Goal: Task Accomplishment & Management: Complete application form

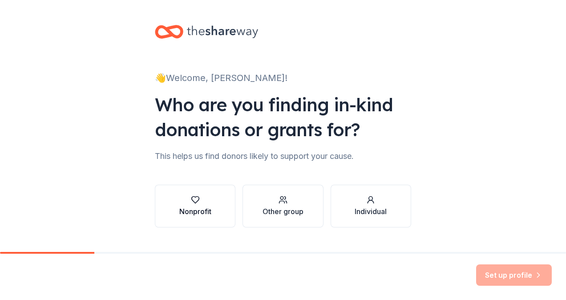
click at [203, 207] on div "Nonprofit" at bounding box center [195, 211] width 32 height 11
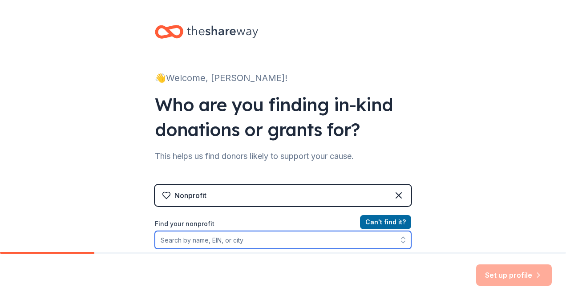
click at [246, 239] on input "Find your nonprofit" at bounding box center [283, 240] width 256 height 18
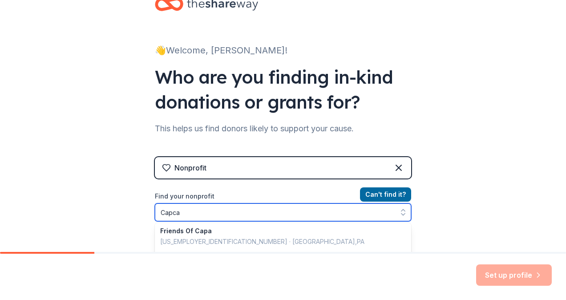
scroll to position [28, 0]
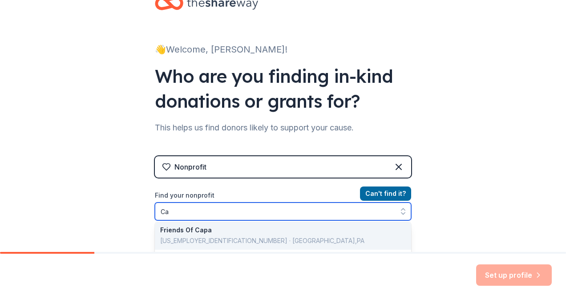
type input "C"
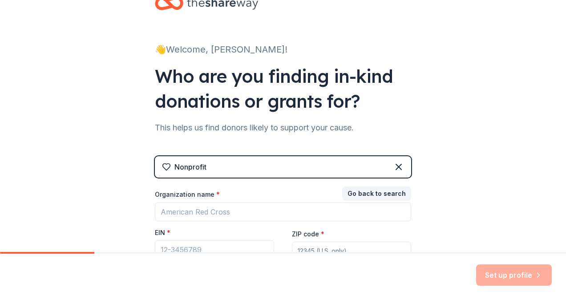
click at [364, 223] on div "Organization name * EIN * ZIP code * Don ' t have an EIN? Register under other …" at bounding box center [283, 233] width 256 height 87
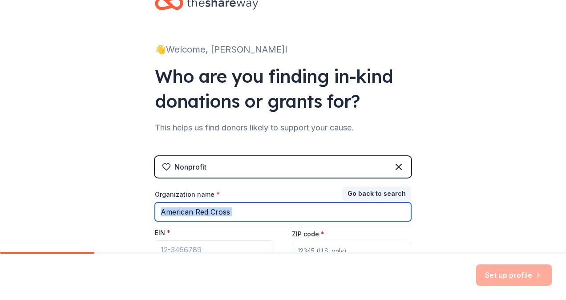
click at [232, 212] on input "Organization name *" at bounding box center [283, 211] width 256 height 19
type input "Capca-Beebe Head Start"
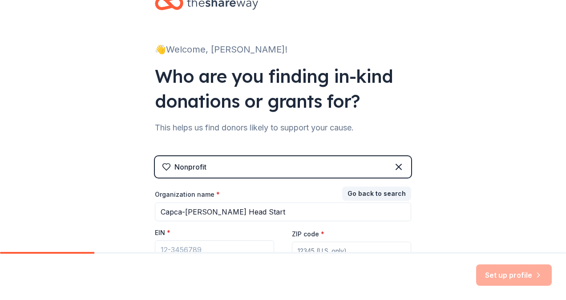
type input "72012"
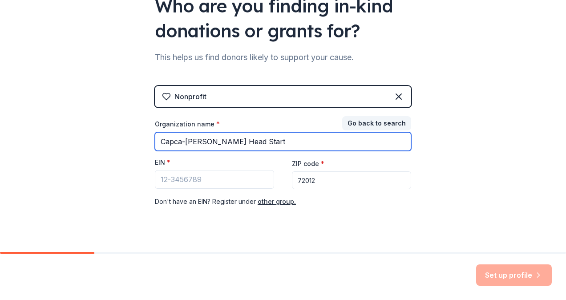
scroll to position [100, 0]
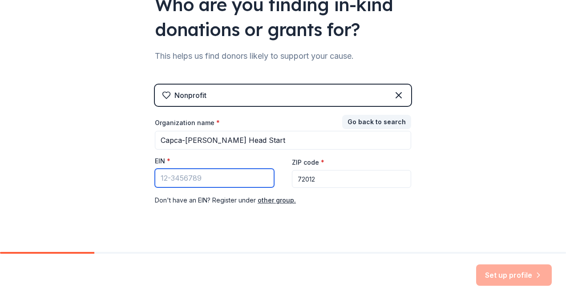
click at [206, 179] on input "EIN *" at bounding box center [214, 178] width 119 height 19
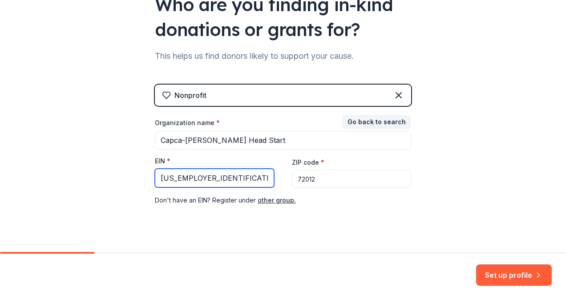
type input "71-0393919"
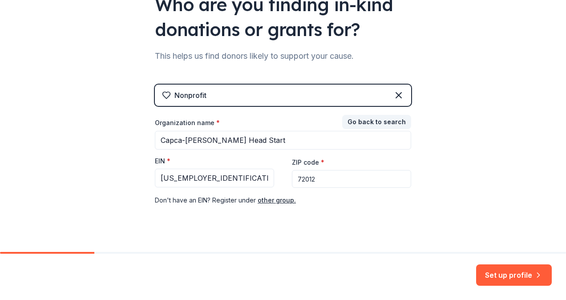
click at [315, 180] on input "72012" at bounding box center [351, 179] width 119 height 18
type input "7"
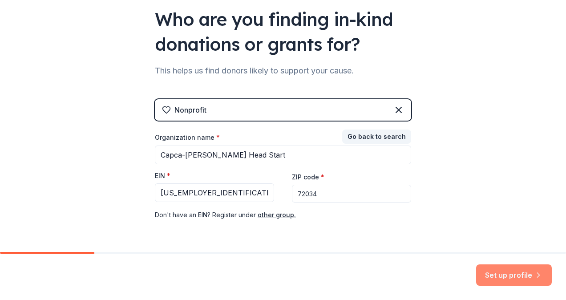
scroll to position [114, 0]
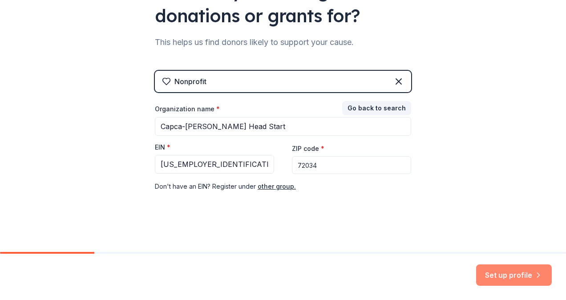
type input "72034"
click at [516, 271] on button "Set up profile" at bounding box center [514, 274] width 76 height 21
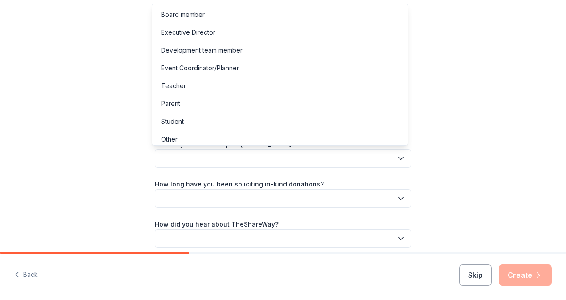
click at [399, 159] on icon "button" at bounding box center [401, 159] width 4 height 2
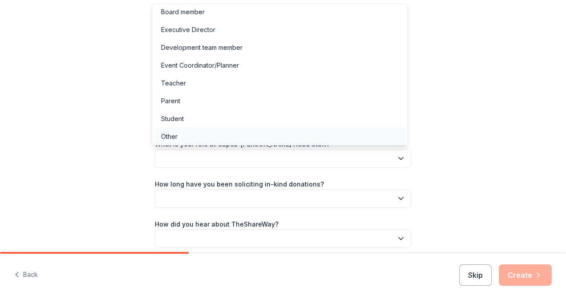
click at [172, 139] on div "Other" at bounding box center [169, 136] width 16 height 11
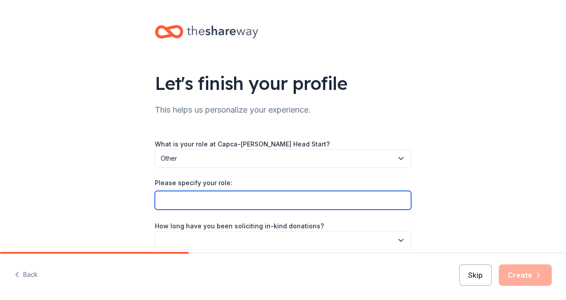
click at [178, 200] on input "Please specify your role:" at bounding box center [283, 200] width 256 height 19
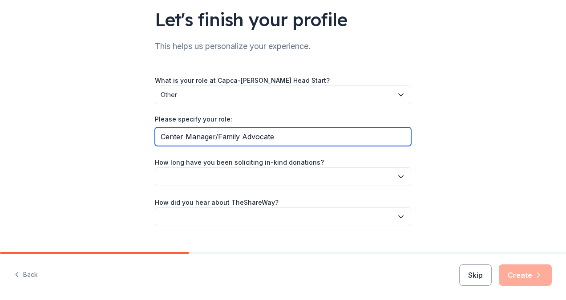
scroll to position [78, 0]
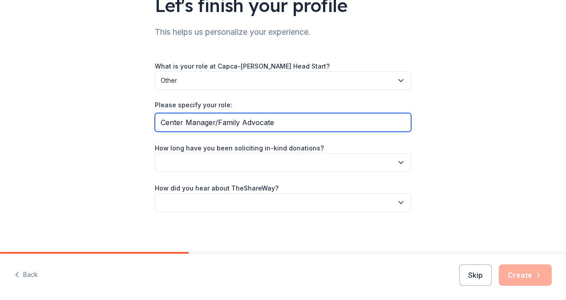
type input "Center Manager/Family Advocate"
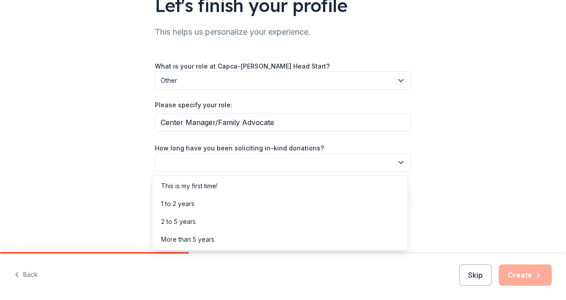
click at [400, 164] on icon "button" at bounding box center [401, 162] width 9 height 9
click at [205, 187] on div "This is my first time!" at bounding box center [189, 186] width 57 height 11
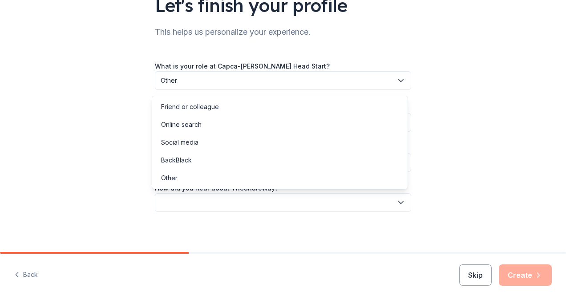
click at [399, 203] on icon "button" at bounding box center [401, 202] width 4 height 2
click at [203, 107] on div "Friend or colleague" at bounding box center [190, 106] width 58 height 11
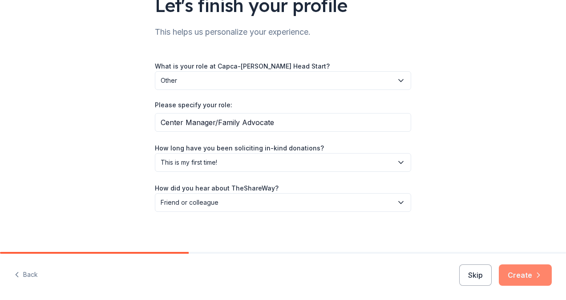
click at [516, 278] on button "Create" at bounding box center [525, 274] width 53 height 21
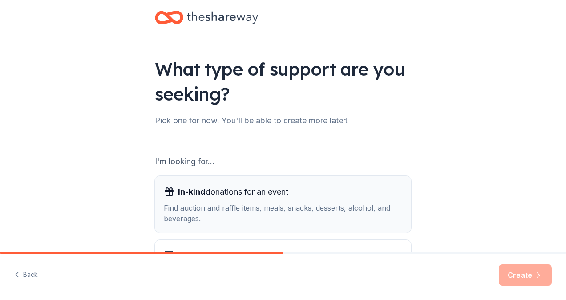
scroll to position [20, 0]
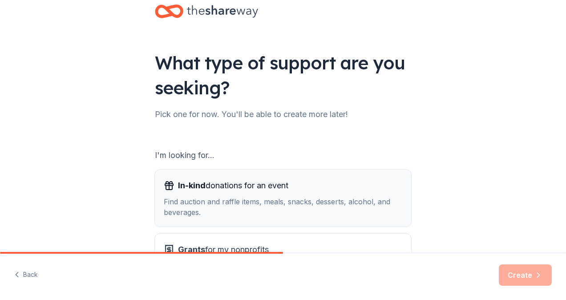
click at [208, 195] on div "In-kind donations for an event Find auction and raffle items, meals, snacks, de…" at bounding box center [283, 197] width 239 height 39
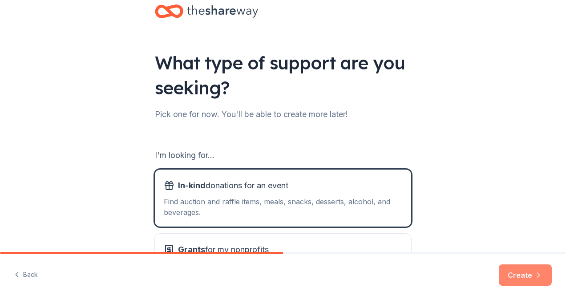
click at [521, 274] on button "Create" at bounding box center [525, 274] width 53 height 21
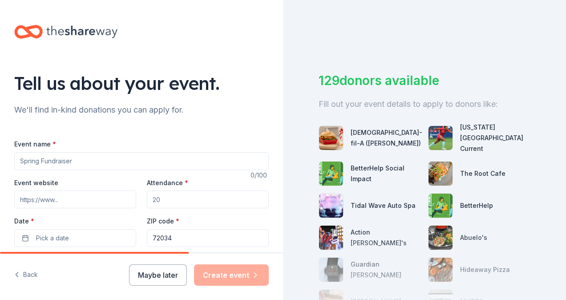
click at [35, 162] on input "Event name *" at bounding box center [141, 161] width 255 height 18
type input "Parent Meetings"
click at [159, 200] on input "Attendance *" at bounding box center [208, 199] width 122 height 18
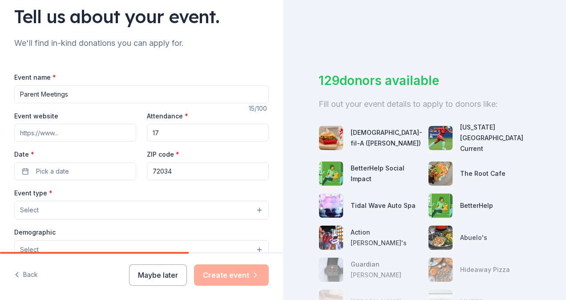
scroll to position [69, 0]
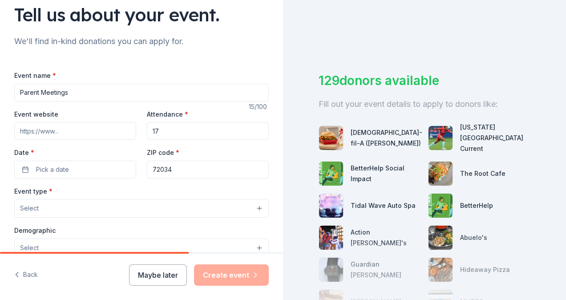
type input "17"
click at [69, 93] on input "Parent Meetings" at bounding box center [141, 93] width 255 height 18
type input "Parent Meeting"
click at [28, 168] on button "Pick a date" at bounding box center [75, 170] width 122 height 18
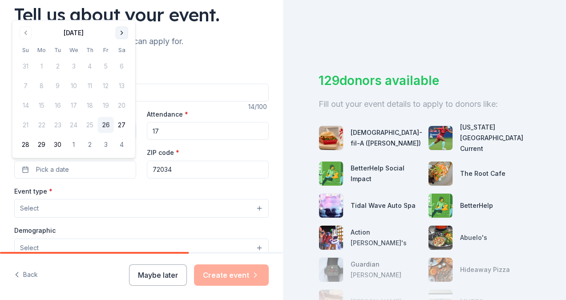
click at [121, 33] on button "Go to next month" at bounding box center [122, 33] width 12 height 12
click at [106, 86] on button "10" at bounding box center [106, 86] width 16 height 16
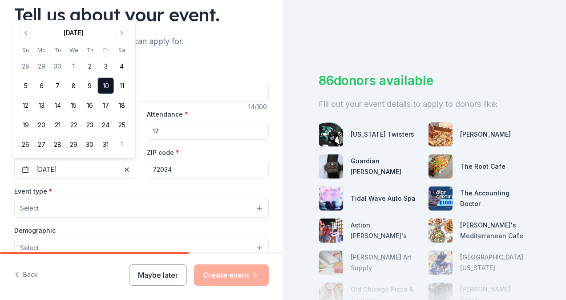
click at [37, 206] on span "Select" at bounding box center [29, 208] width 19 height 11
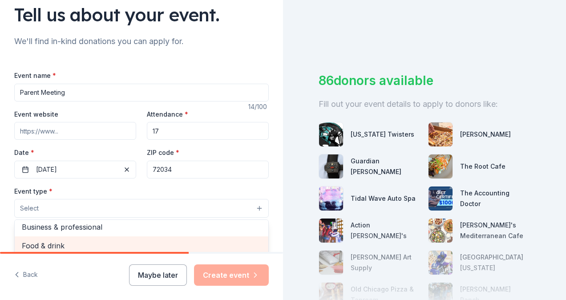
scroll to position [71, 0]
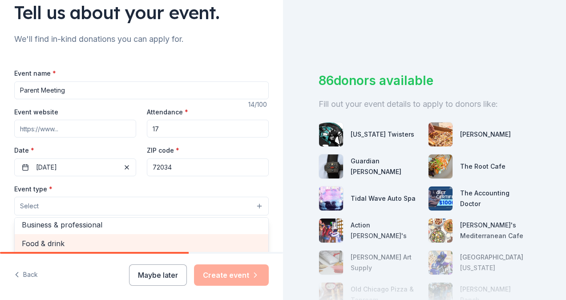
click at [45, 245] on span "Food & drink" at bounding box center [141, 244] width 239 height 12
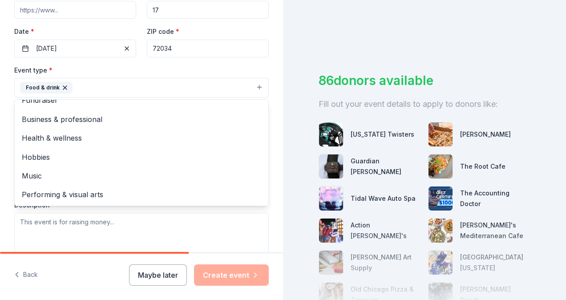
scroll to position [201, 0]
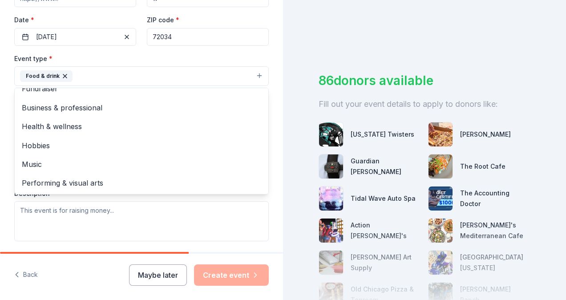
click at [184, 228] on div "Event type * Food & drink Fundraiser Business & professional Health & wellness …" at bounding box center [141, 147] width 255 height 188
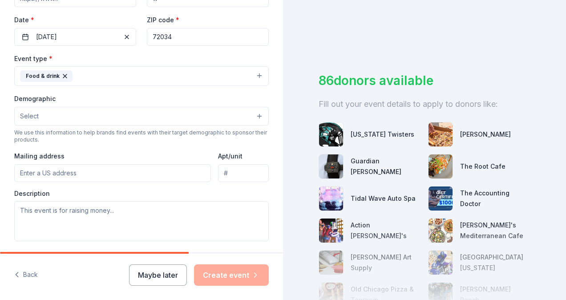
click at [84, 172] on input "Mailing address" at bounding box center [112, 173] width 197 height 18
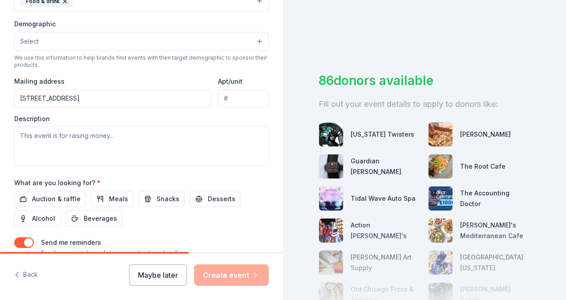
scroll to position [279, 0]
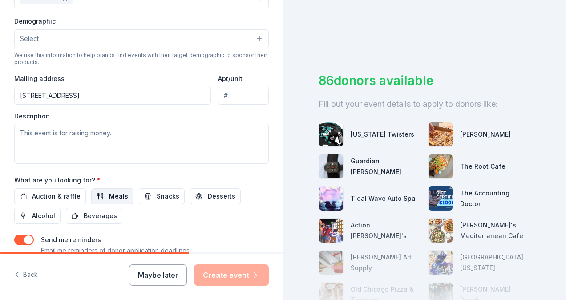
click at [116, 193] on span "Meals" at bounding box center [118, 196] width 19 height 11
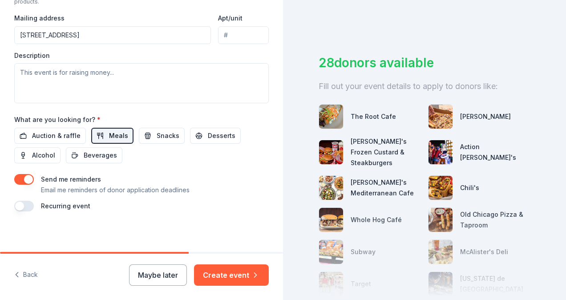
scroll to position [30, 0]
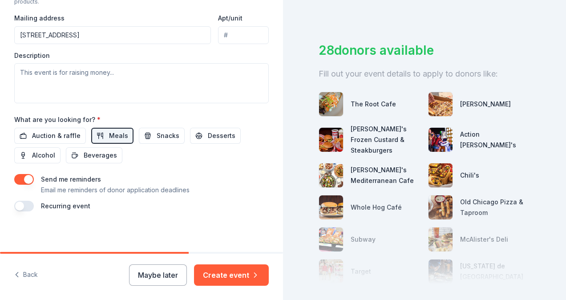
click at [70, 35] on input "1201 W .Center" at bounding box center [112, 35] width 197 height 18
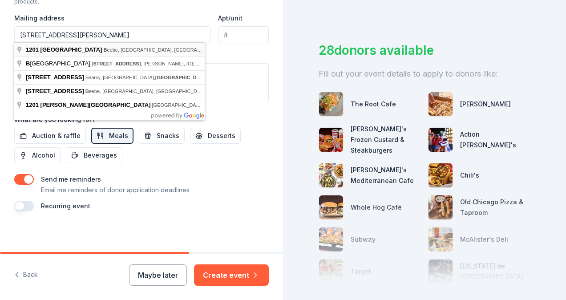
type input "1201 West Center Street, Beebe, AR, 72012"
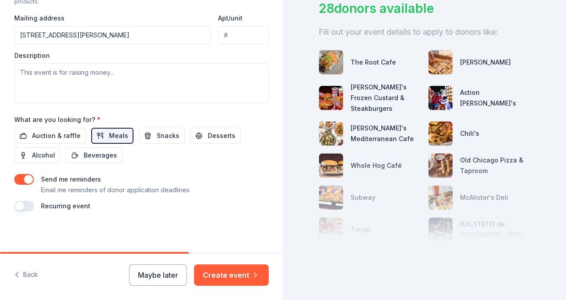
scroll to position [89, 0]
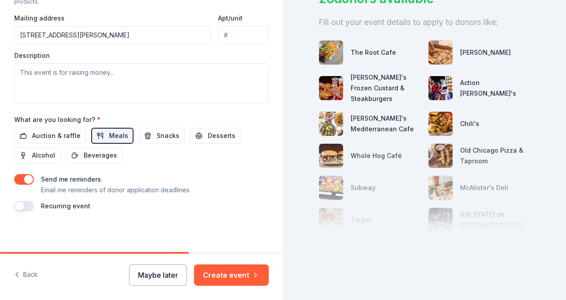
click at [177, 277] on button "Maybe later" at bounding box center [158, 274] width 58 height 21
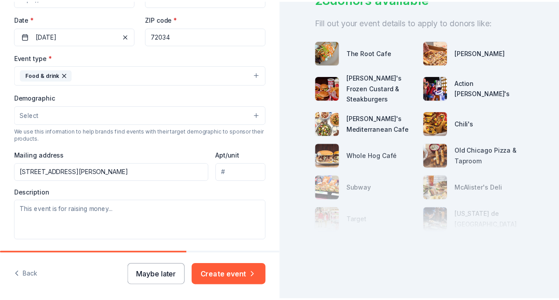
scroll to position [202, 0]
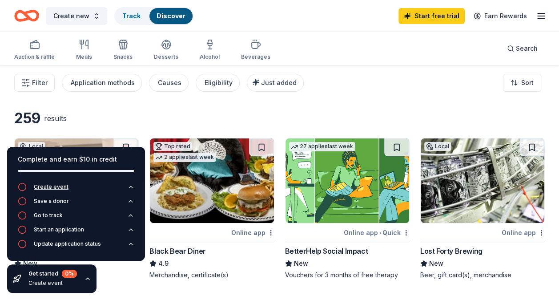
click at [23, 189] on icon "button" at bounding box center [22, 186] width 9 height 9
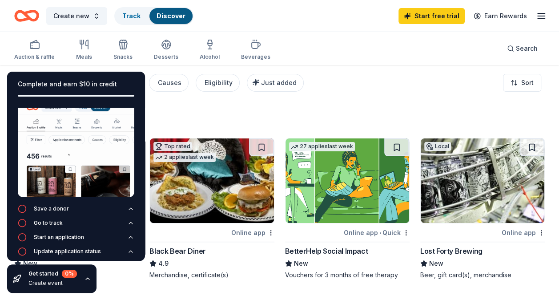
scroll to position [45, 0]
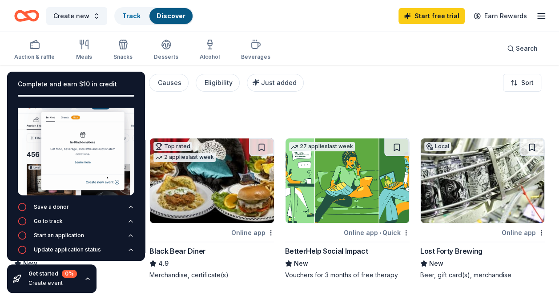
click at [177, 111] on div "259 results" at bounding box center [144, 118] width 260 height 18
click at [163, 121] on div "259 results" at bounding box center [144, 118] width 260 height 18
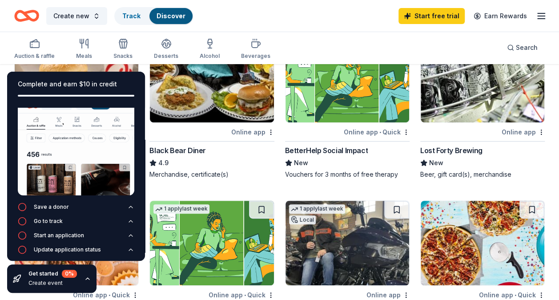
scroll to position [136, 0]
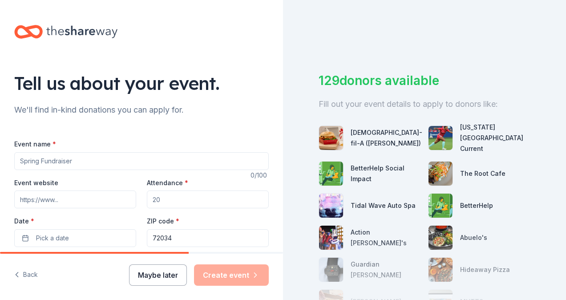
click at [173, 276] on button "Maybe later" at bounding box center [158, 274] width 58 height 21
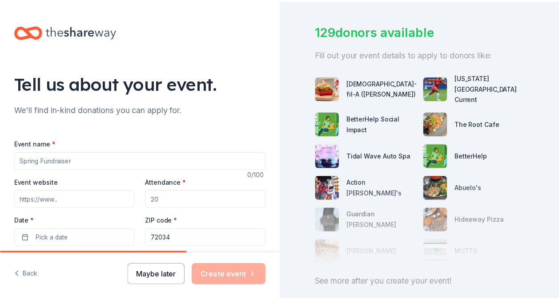
scroll to position [48, 0]
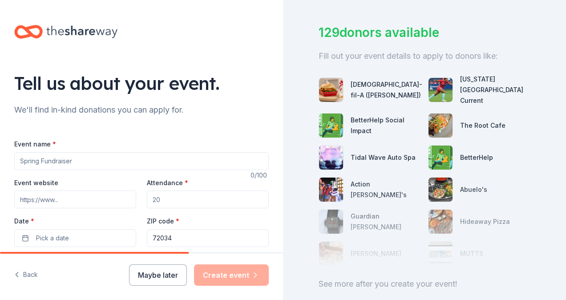
click at [237, 276] on div "Maybe later Create event" at bounding box center [199, 274] width 140 height 21
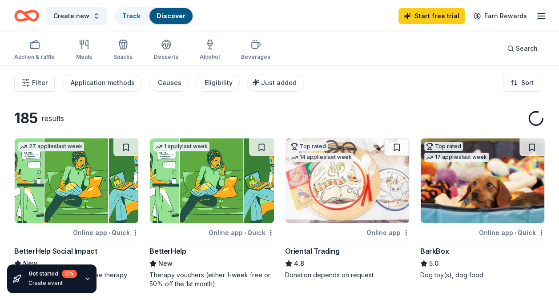
click at [53, 237] on div at bounding box center [42, 232] width 57 height 11
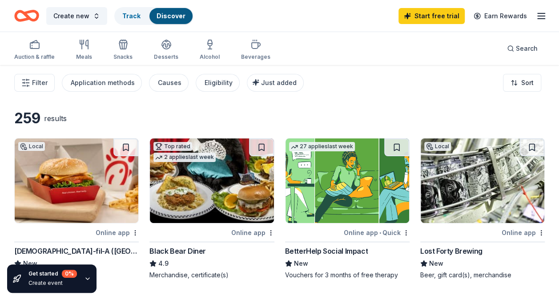
click at [88, 278] on icon "button" at bounding box center [88, 279] width 4 height 2
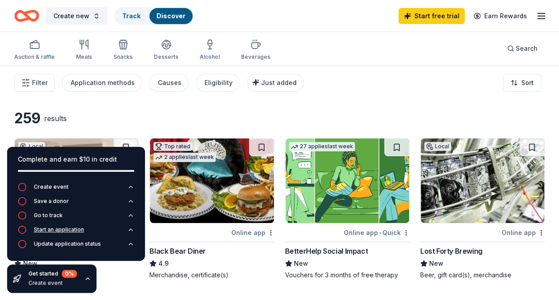
click at [22, 230] on icon "button" at bounding box center [22, 229] width 9 height 9
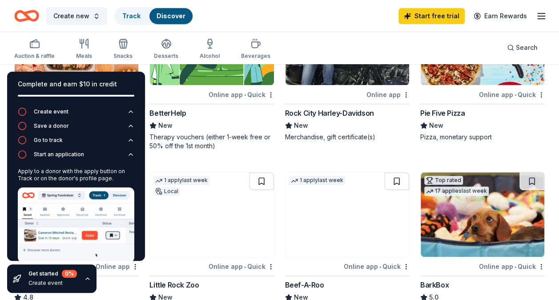
scroll to position [303, 0]
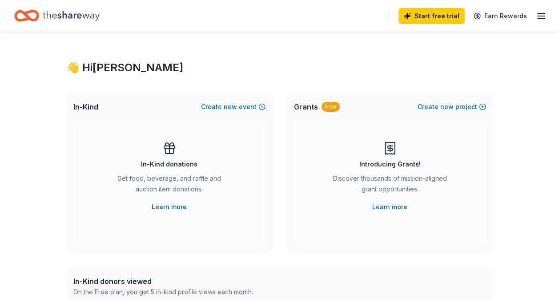
click at [173, 208] on link "Learn more" at bounding box center [169, 207] width 35 height 11
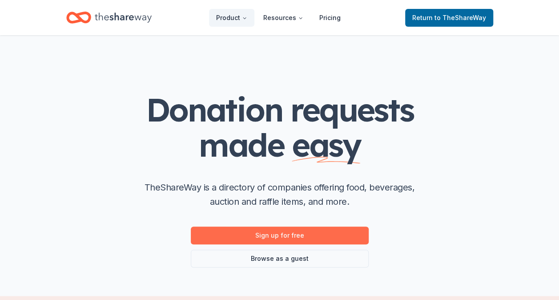
click at [291, 236] on link "Sign up for free" at bounding box center [280, 236] width 178 height 18
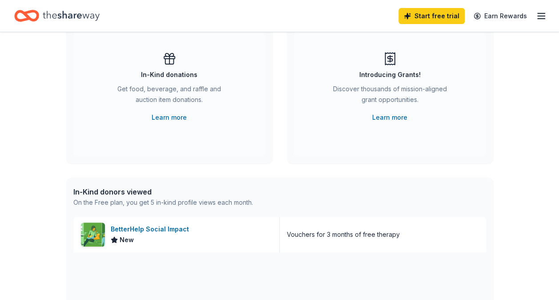
scroll to position [69, 0]
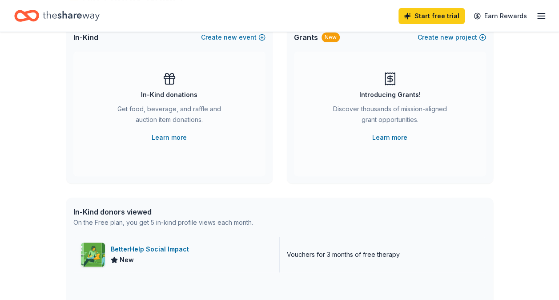
click at [149, 250] on div "BetterHelp Social Impact" at bounding box center [152, 249] width 82 height 11
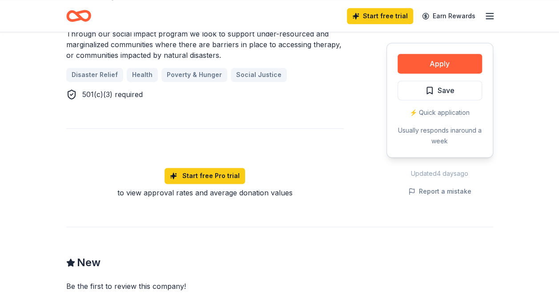
scroll to position [569, 0]
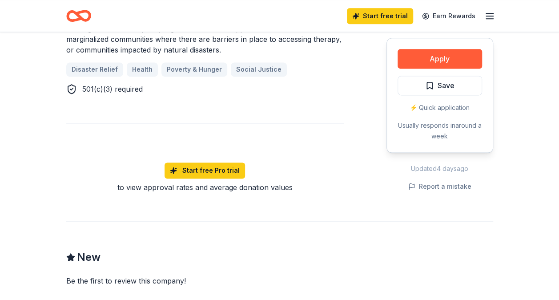
click at [524, 270] on div "Share BetterHelp Social Impact New 27 applies last week Share Donating in all s…" at bounding box center [279, 31] width 559 height 1137
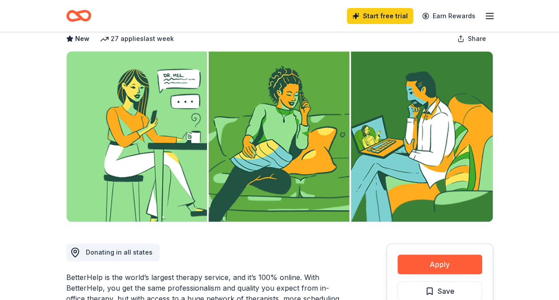
scroll to position [0, 0]
